Goal: Task Accomplishment & Management: Manage account settings

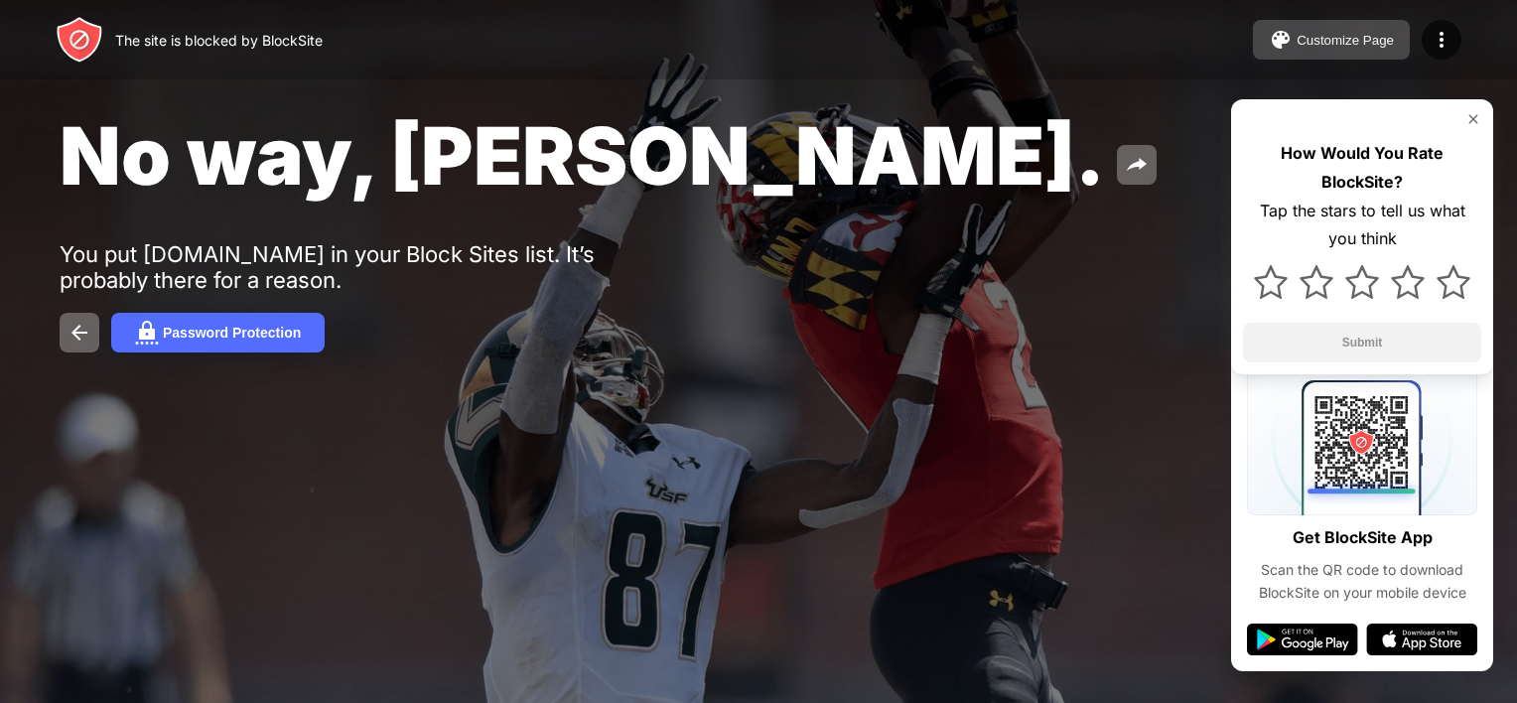
click at [1353, 25] on button "Customize Page" at bounding box center [1331, 40] width 157 height 40
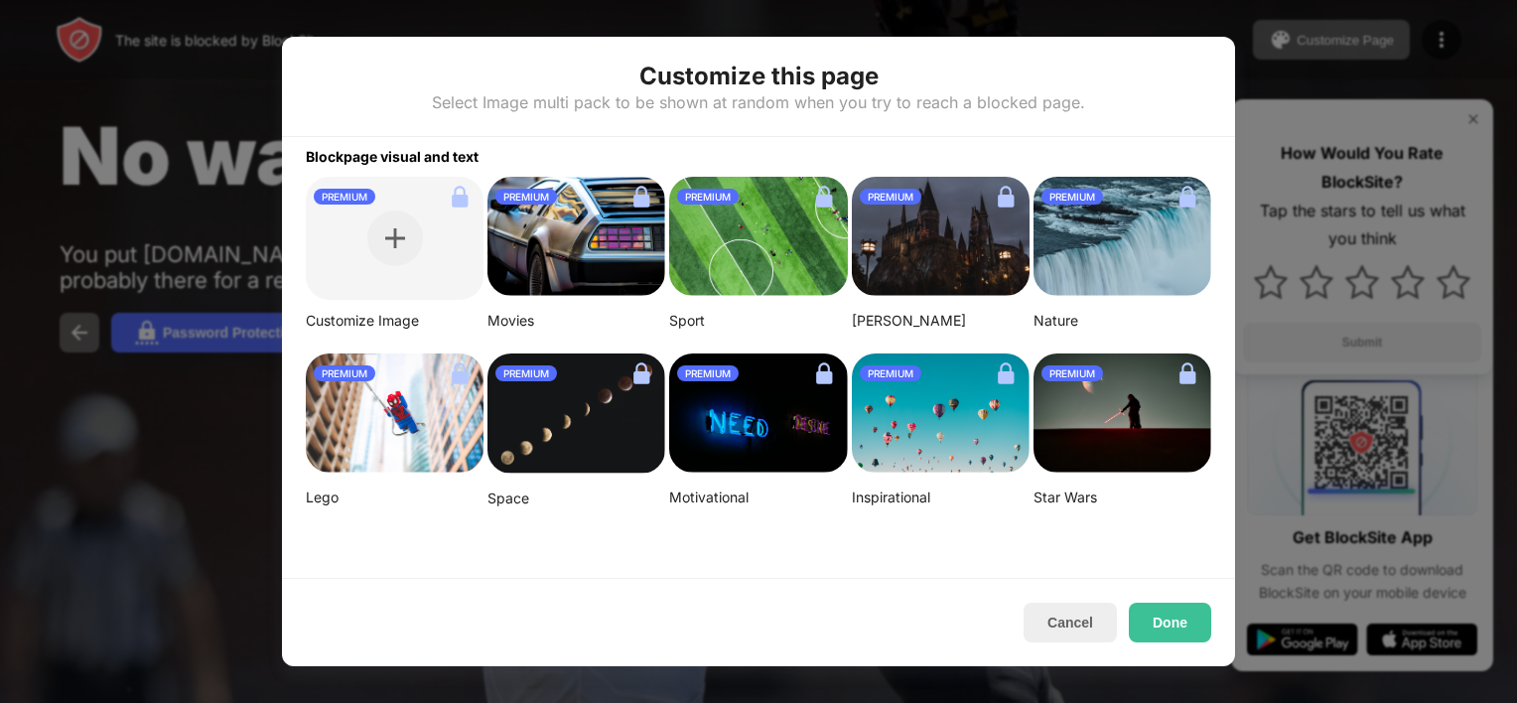
click at [1412, 44] on div at bounding box center [758, 351] width 1517 height 703
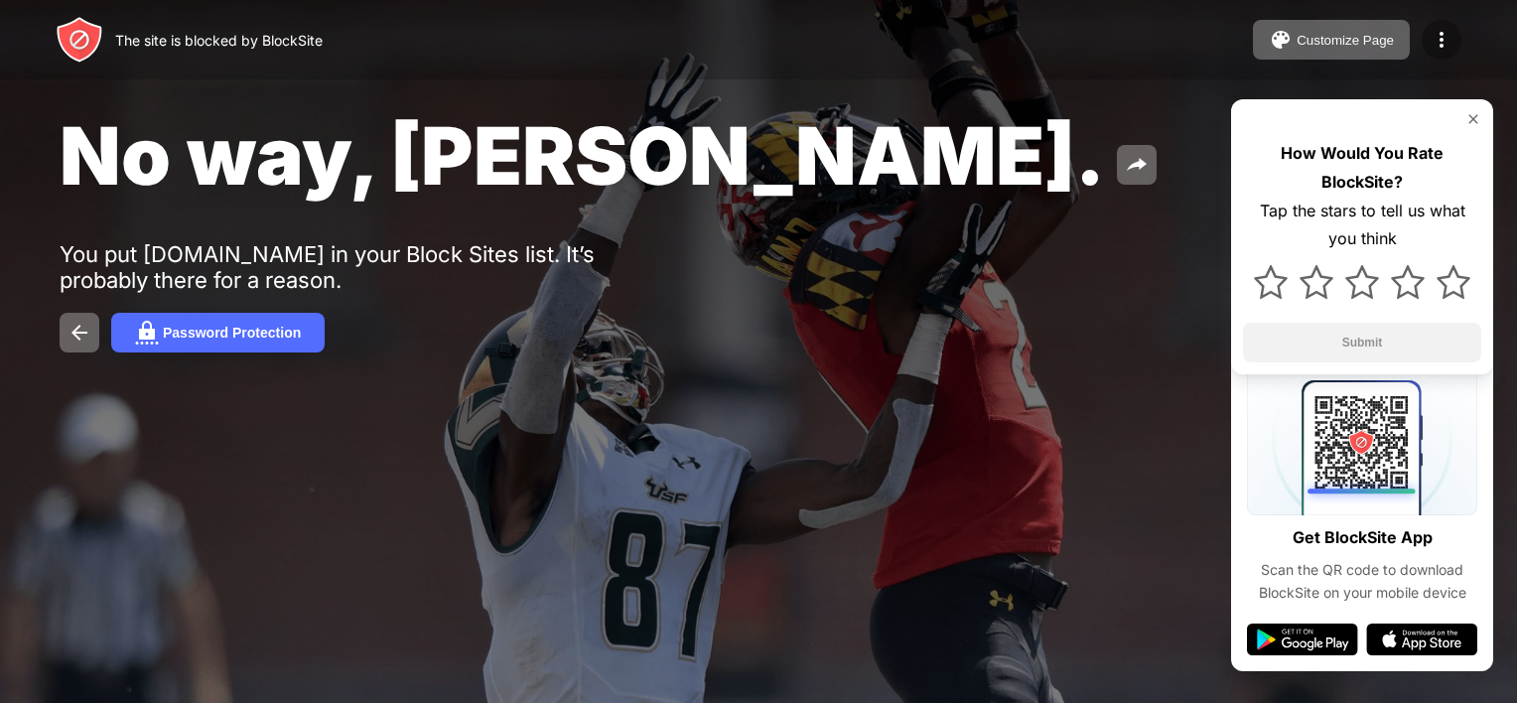
click at [1440, 40] on img at bounding box center [1442, 40] width 24 height 24
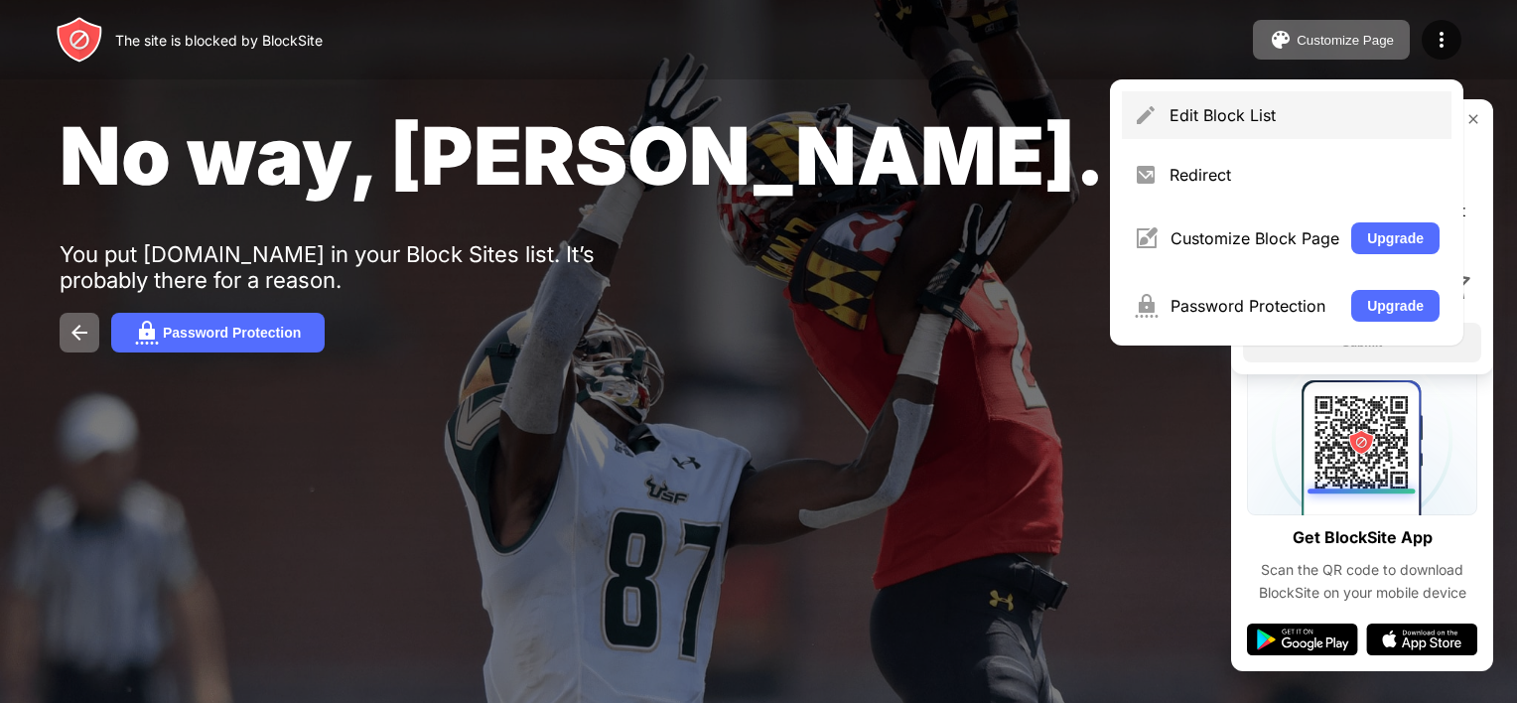
click at [1276, 125] on div "Edit Block List" at bounding box center [1287, 115] width 330 height 48
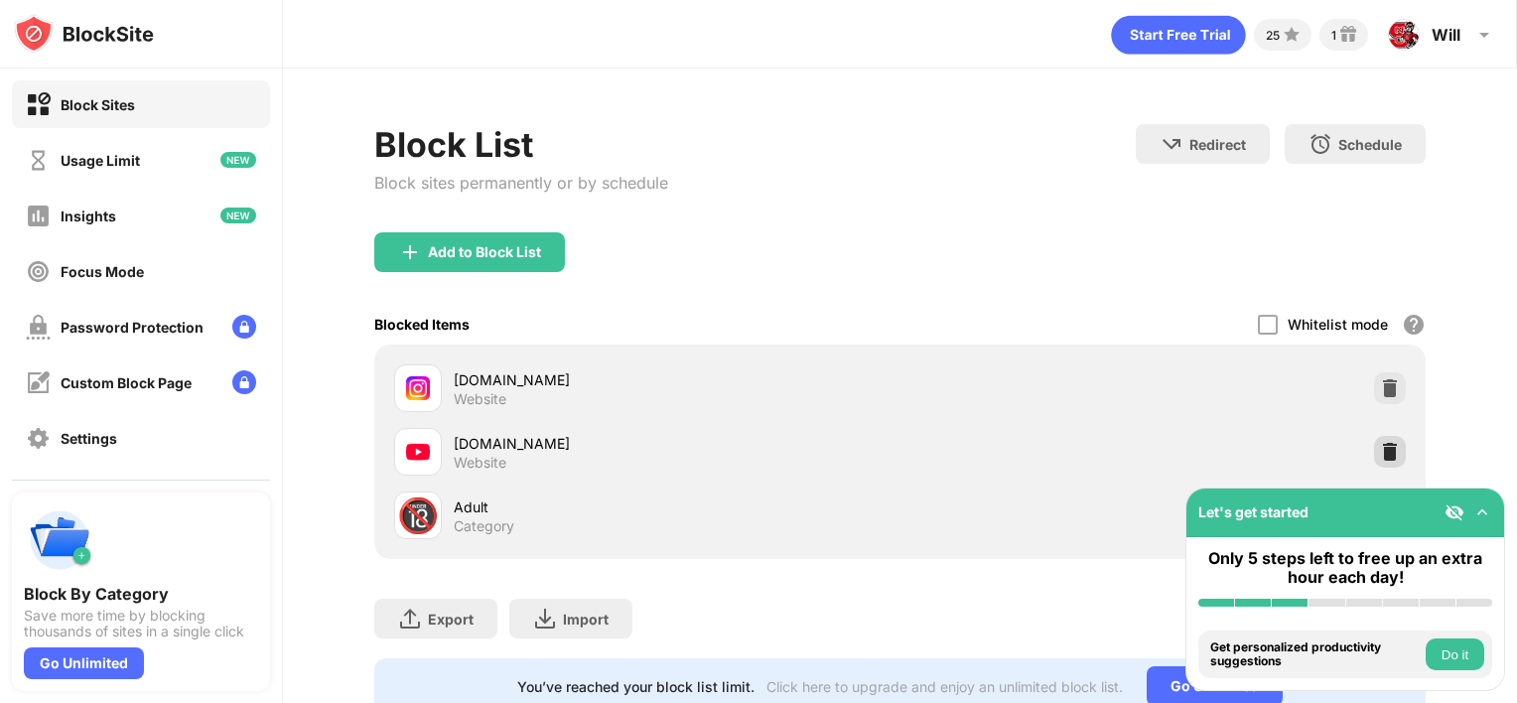
click at [1374, 461] on div at bounding box center [1390, 452] width 32 height 32
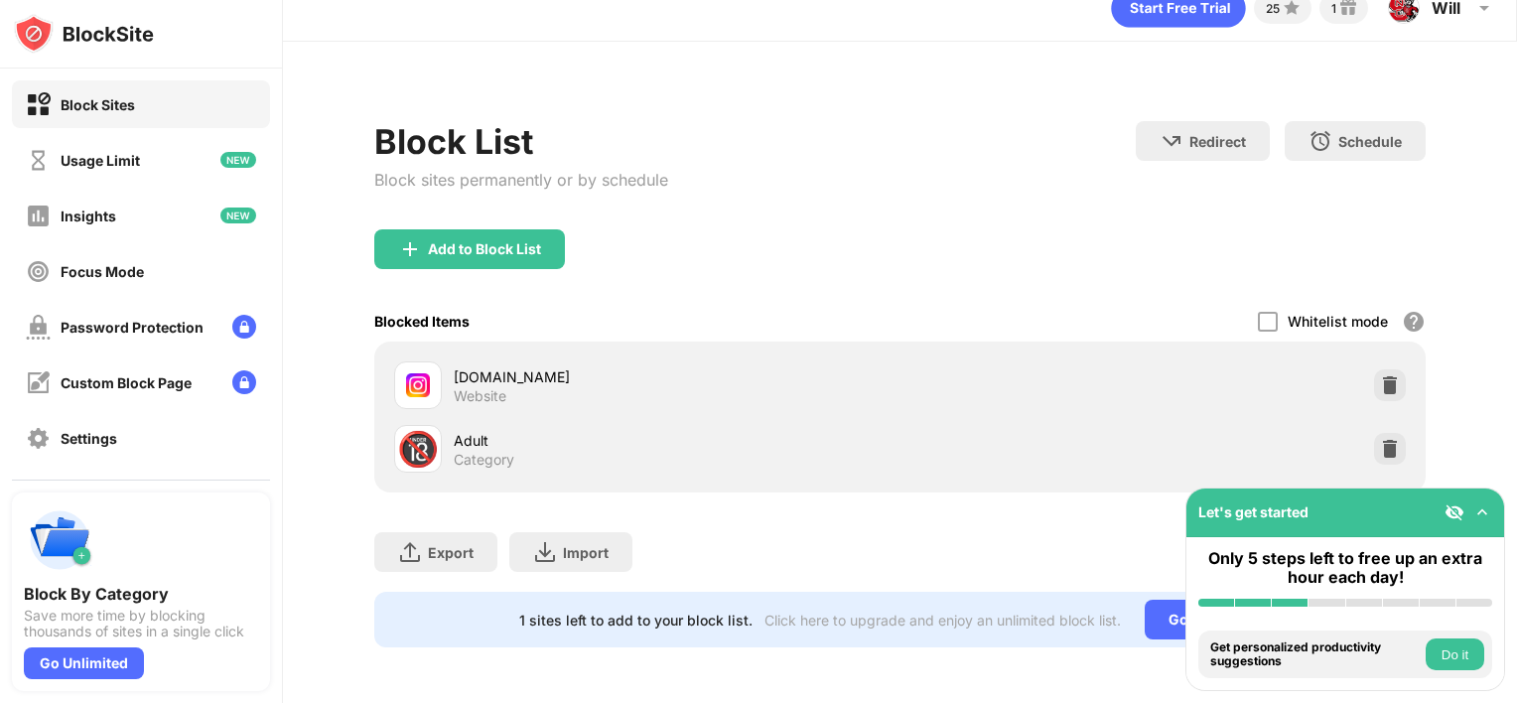
scroll to position [0, 1]
